Goal: Communication & Community: Answer question/provide support

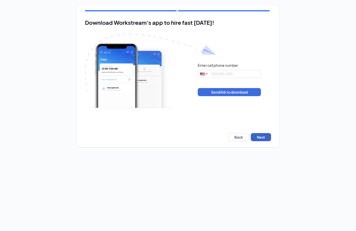
click at [259, 137] on button "Next" at bounding box center [261, 137] width 20 height 8
drag, startPoint x: 267, startPoint y: 140, endPoint x: 262, endPoint y: 137, distance: 6.0
click at [267, 140] on button "Next" at bounding box center [261, 137] width 20 height 8
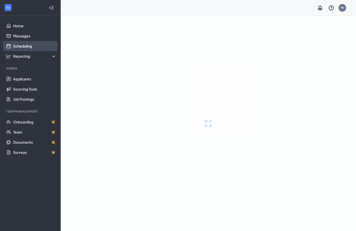
click at [34, 45] on link "Scheduling" at bounding box center [34, 46] width 43 height 10
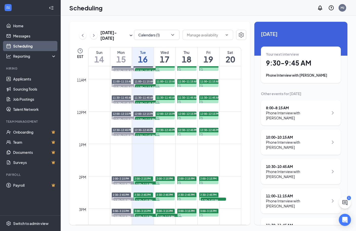
scroll to position [407, 0]
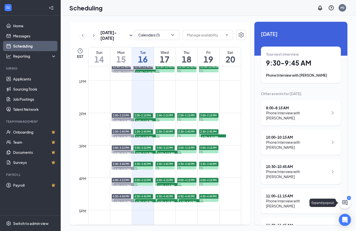
click at [344, 203] on icon "ChatActive" at bounding box center [345, 203] width 6 height 6
click at [269, 221] on div "SMS Messages 1" at bounding box center [285, 225] width 77 height 8
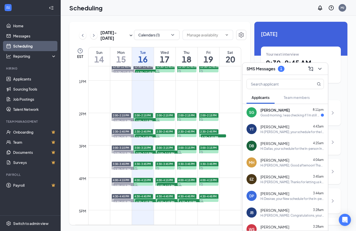
click at [281, 117] on div "Good morning, I was checking if I'm still on for my phone interview at 8am?" at bounding box center [291, 115] width 60 height 4
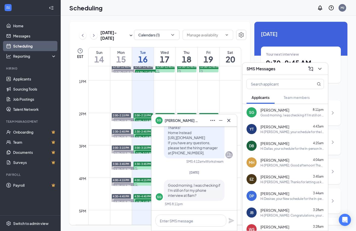
click at [322, 70] on icon "ChevronDown" at bounding box center [320, 69] width 6 height 6
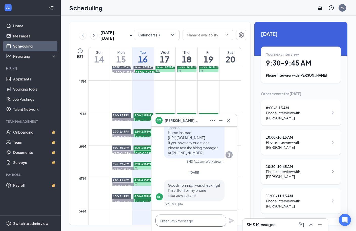
click at [193, 218] on textarea at bounding box center [191, 220] width 71 height 12
click at [159, 220] on textarea "I will call you in a bit" at bounding box center [191, 220] width 71 height 12
click at [194, 221] on textarea "Hi Sarah, I will call you in a bit" at bounding box center [191, 220] width 71 height 12
click at [222, 223] on textarea "Hi Sarah, I will call you again in a bit" at bounding box center [191, 220] width 71 height 12
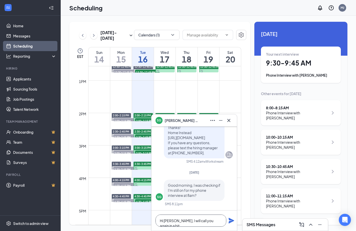
type textarea "Hi Sarah, I will call you again in a bit"
click at [228, 219] on icon "Plane" at bounding box center [231, 221] width 6 height 6
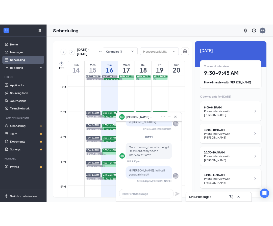
scroll to position [268, 0]
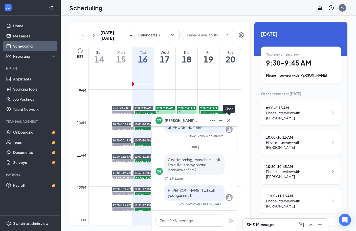
click at [229, 123] on button at bounding box center [229, 120] width 8 height 8
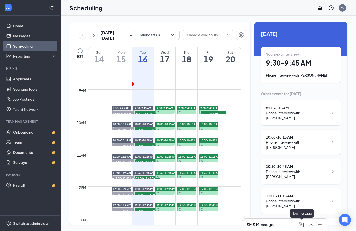
click at [286, 225] on div "SMS Messages" at bounding box center [285, 225] width 77 height 8
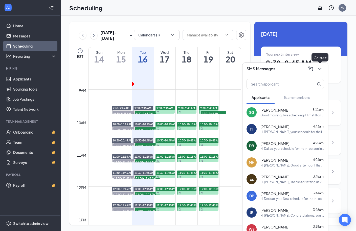
click at [321, 69] on icon "ChevronDown" at bounding box center [320, 69] width 6 height 6
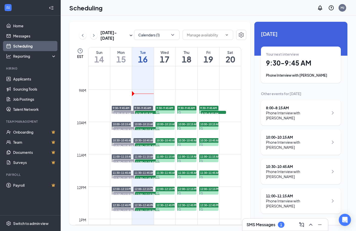
drag, startPoint x: 280, startPoint y: 226, endPoint x: 273, endPoint y: 225, distance: 7.1
click at [280, 226] on div "1" at bounding box center [281, 225] width 7 height 6
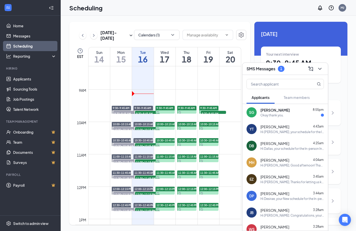
click at [280, 118] on div "SG Sarah Green 8:55pm Okay thank you." at bounding box center [285, 112] width 85 height 17
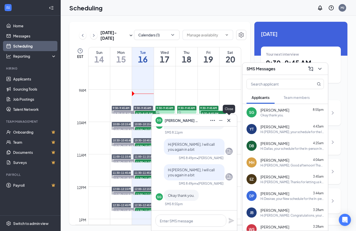
click at [229, 123] on icon "Cross" at bounding box center [229, 120] width 6 height 6
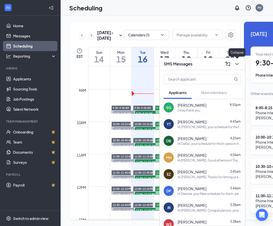
click at [236, 65] on icon "ChevronDown" at bounding box center [237, 64] width 6 height 6
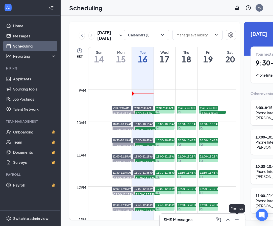
click at [238, 220] on icon "Minimize" at bounding box center [237, 220] width 6 height 6
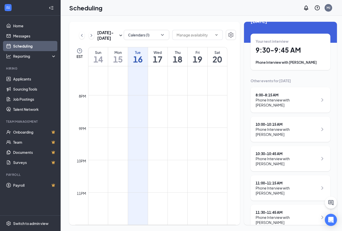
scroll to position [7, 0]
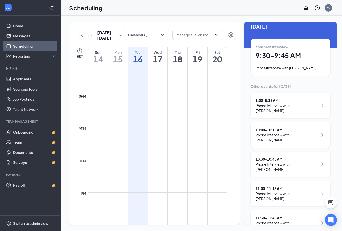
click at [274, 105] on div "Phone Interview with Sarah Green" at bounding box center [287, 108] width 62 height 10
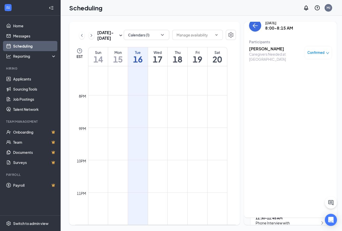
click at [265, 52] on div "Caregivers Needed at Ocala" at bounding box center [275, 57] width 53 height 10
click at [263, 49] on h3 "[PERSON_NAME]" at bounding box center [275, 49] width 53 height 6
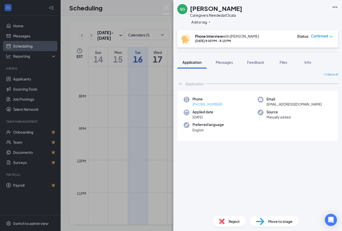
drag, startPoint x: 226, startPoint y: 103, endPoint x: 198, endPoint y: 104, distance: 28.1
click at [198, 104] on div "Phone +1 (410) 456-0958" at bounding box center [221, 102] width 74 height 10
copy link "410) 456-0958"
click at [276, 18] on div "SG Sarah Green Caregivers Needed at Ocala Add a tag" at bounding box center [258, 15] width 169 height 30
drag, startPoint x: 226, startPoint y: 104, endPoint x: 271, endPoint y: 42, distance: 76.5
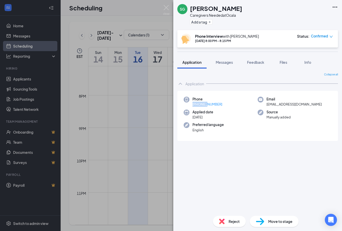
click at [206, 100] on div "Phone +1 (410) 456-0958" at bounding box center [221, 102] width 74 height 10
drag, startPoint x: 276, startPoint y: 21, endPoint x: 228, endPoint y: 84, distance: 79.0
click at [273, 26] on div "SG Sarah Green Caregivers Needed at Ocala Add a tag" at bounding box center [258, 15] width 169 height 30
drag, startPoint x: 211, startPoint y: 106, endPoint x: 198, endPoint y: 112, distance: 14.9
click at [200, 104] on div "Phone +1 (410) 456-0958" at bounding box center [221, 102] width 74 height 10
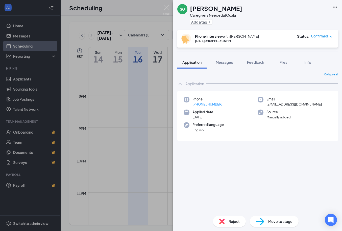
copy link "10) 456-0958"
drag, startPoint x: 282, startPoint y: 37, endPoint x: 256, endPoint y: 61, distance: 35.1
click at [282, 37] on div "Phone Interview with Meashel Juam Sep 16, 8:00 PM - 8:15 PM Status : Confirmed" at bounding box center [258, 39] width 152 height 10
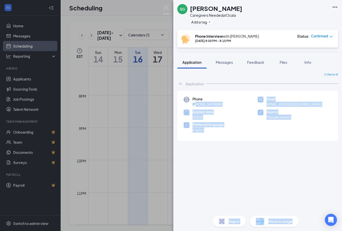
drag, startPoint x: 225, startPoint y: 104, endPoint x: 241, endPoint y: 40, distance: 65.9
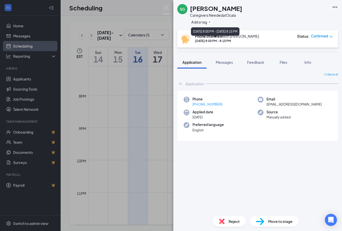
drag, startPoint x: 273, startPoint y: 18, endPoint x: 203, endPoint y: 97, distance: 105.4
click at [272, 18] on div "SG Sarah Green Caregivers Needed at Ocala Add a tag" at bounding box center [258, 15] width 169 height 30
drag, startPoint x: 237, startPoint y: 103, endPoint x: 168, endPoint y: 184, distance: 107.0
click at [198, 105] on div "Phone +1 (410) 456-0958" at bounding box center [221, 102] width 74 height 10
copy link "410) 456-0958"
